Goal: Find contact information: Find contact information

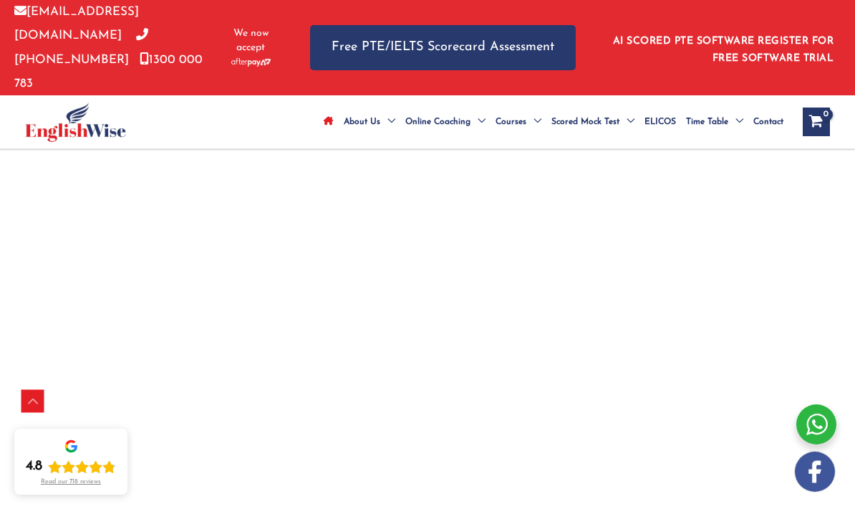
scroll to position [2759, 0]
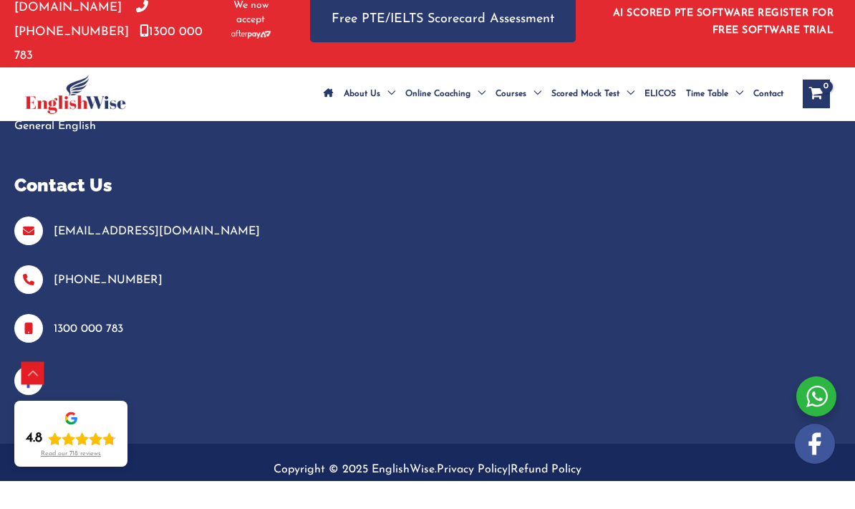
scroll to position [1886, 0]
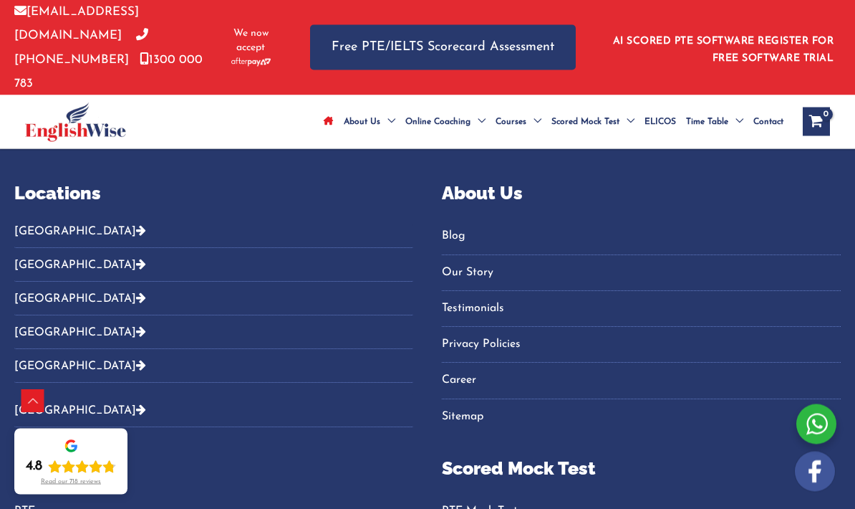
scroll to position [5212, 0]
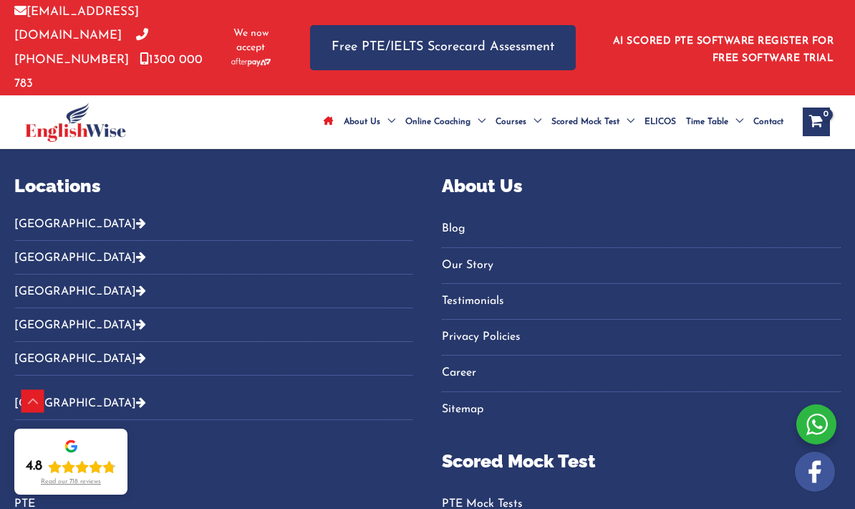
click at [42, 182] on div "Locations Australia Sydney Parramatta Melbourne Brisbane Gold Coast Perth Darwi…" at bounding box center [213, 207] width 399 height 69
click at [32, 217] on button "[GEOGRAPHIC_DATA]" at bounding box center [213, 229] width 399 height 24
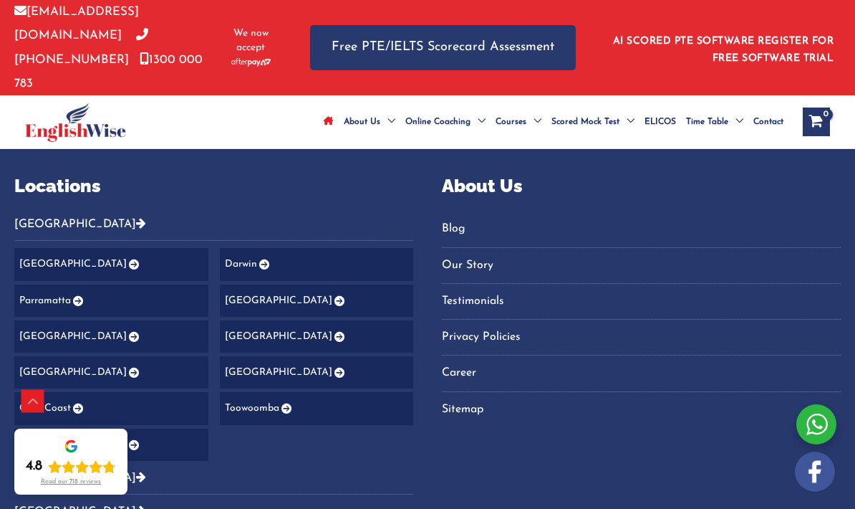
click at [37, 248] on link "[GEOGRAPHIC_DATA]" at bounding box center [111, 264] width 194 height 32
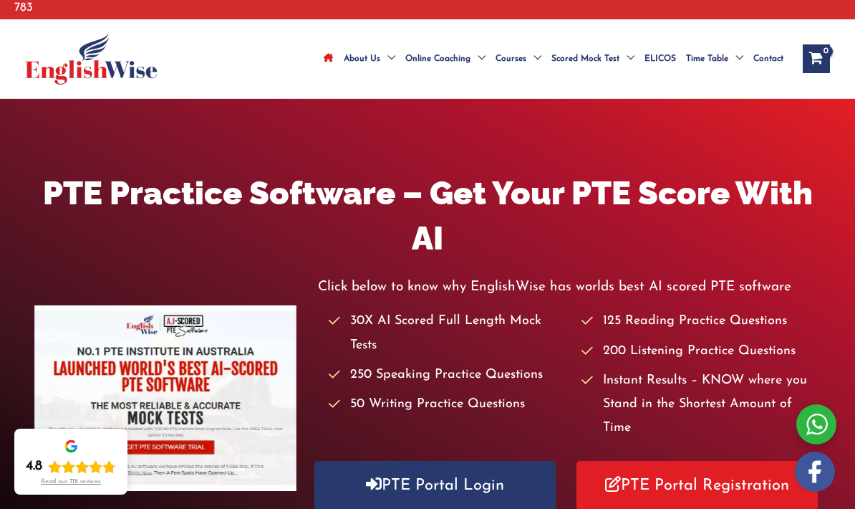
scroll to position [0, 0]
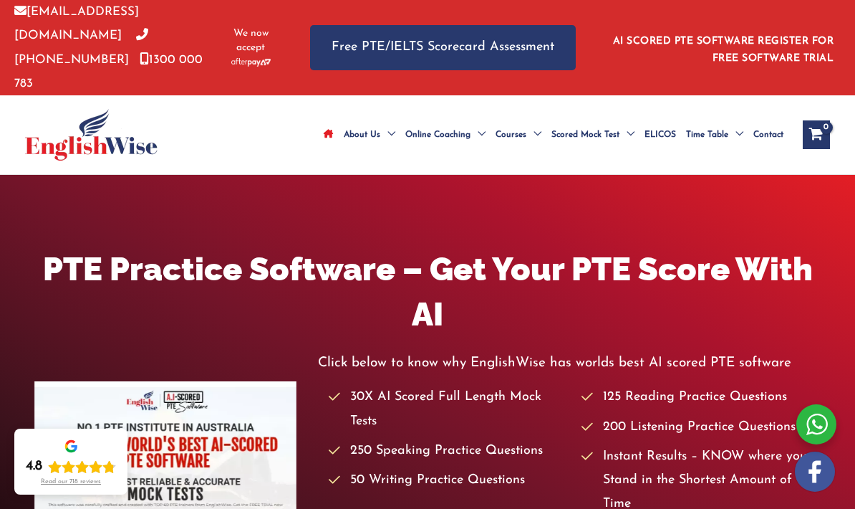
click at [772, 114] on span "Contact" at bounding box center [769, 135] width 30 height 50
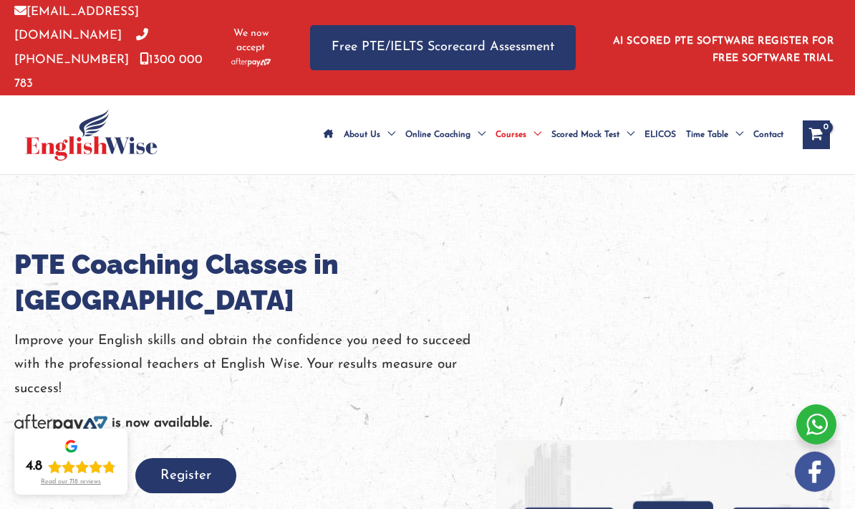
click at [783, 110] on span "Contact" at bounding box center [769, 135] width 30 height 50
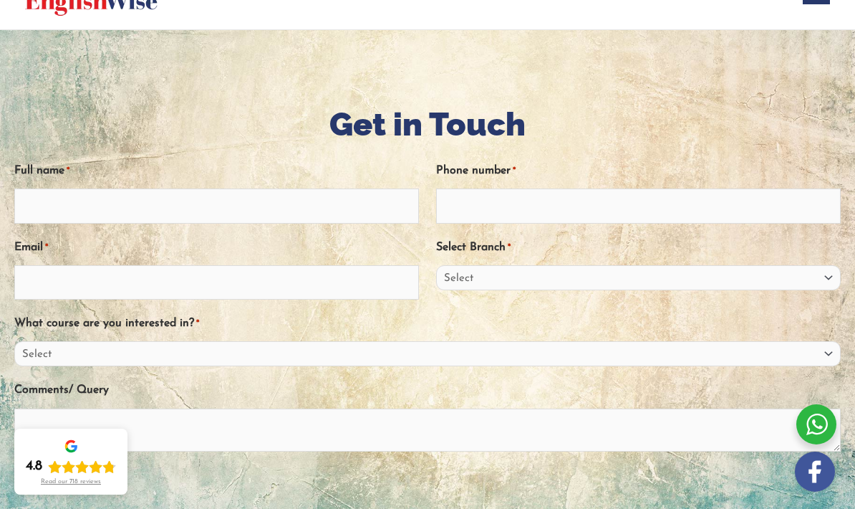
scroll to position [145, 0]
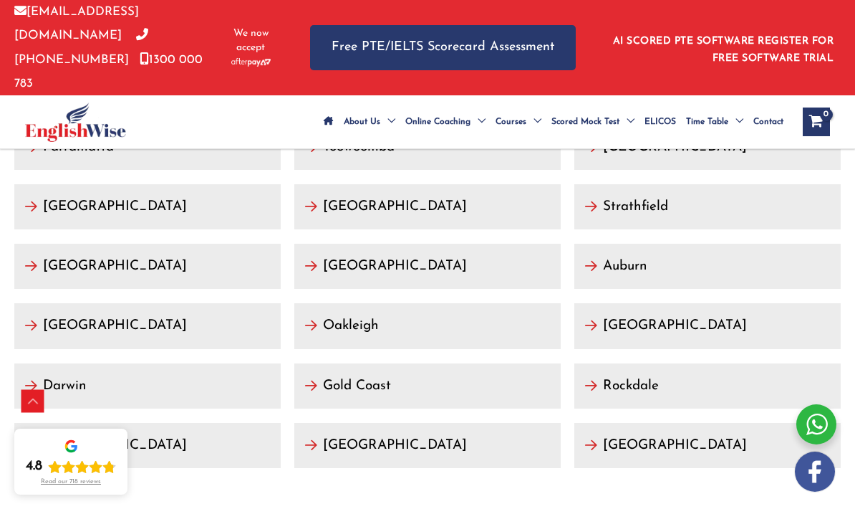
scroll to position [7974, 0]
click at [790, 304] on link "[GEOGRAPHIC_DATA]" at bounding box center [708, 326] width 267 height 45
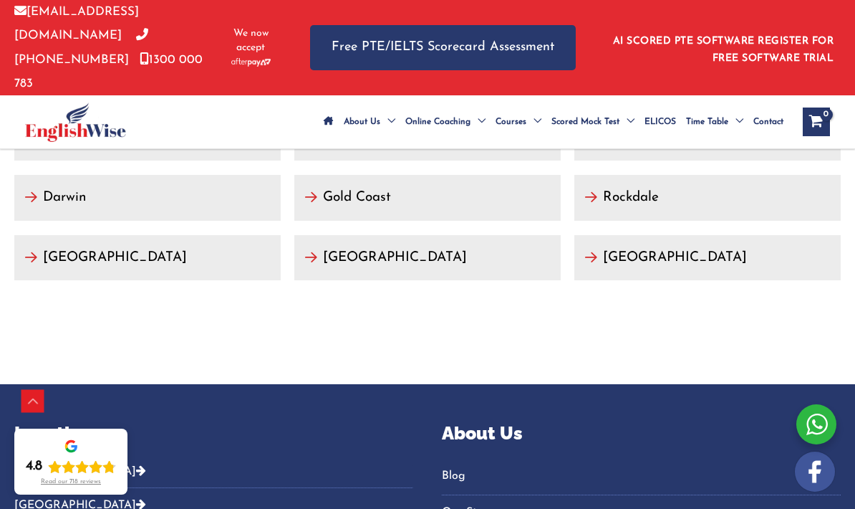
scroll to position [7296, 0]
